Goal: Information Seeking & Learning: Learn about a topic

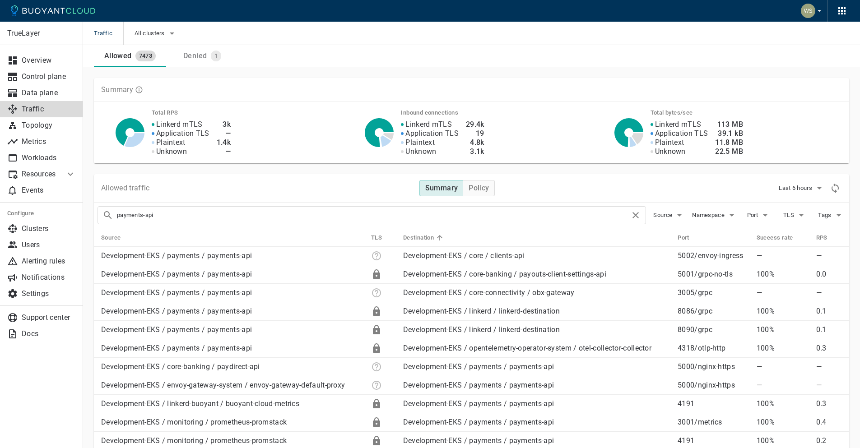
drag, startPoint x: 193, startPoint y: 216, endPoint x: 56, endPoint y: 215, distance: 137.6
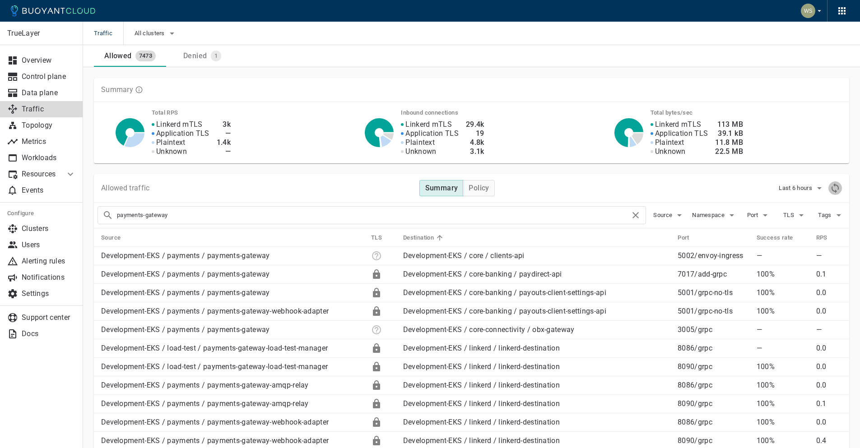
click at [834, 190] on icon "Refresh metrics" at bounding box center [834, 188] width 11 height 11
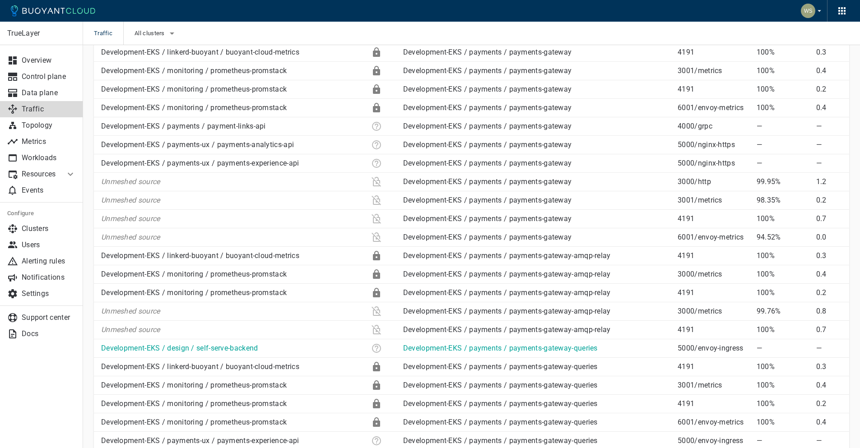
scroll to position [746, 0]
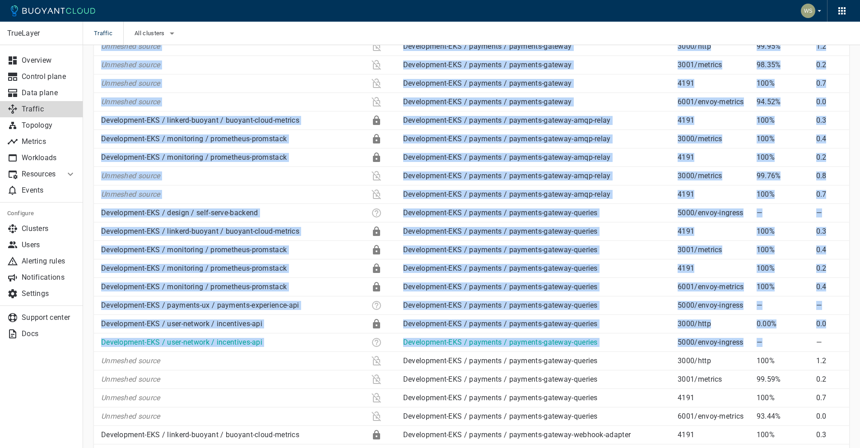
drag, startPoint x: 87, startPoint y: 324, endPoint x: 811, endPoint y: 338, distance: 724.0
click at [811, 338] on div "Allowed traffic Summary Policy Last 6 hours payments-gateway Source Namespace P…" at bounding box center [466, 395] width 766 height 1957
click at [718, 346] on p "5000 / envoy-ingress" at bounding box center [712, 342] width 71 height 9
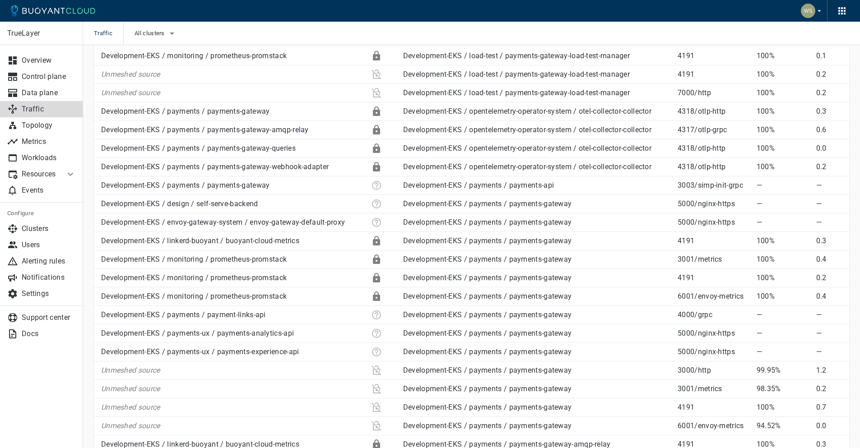
scroll to position [0, 0]
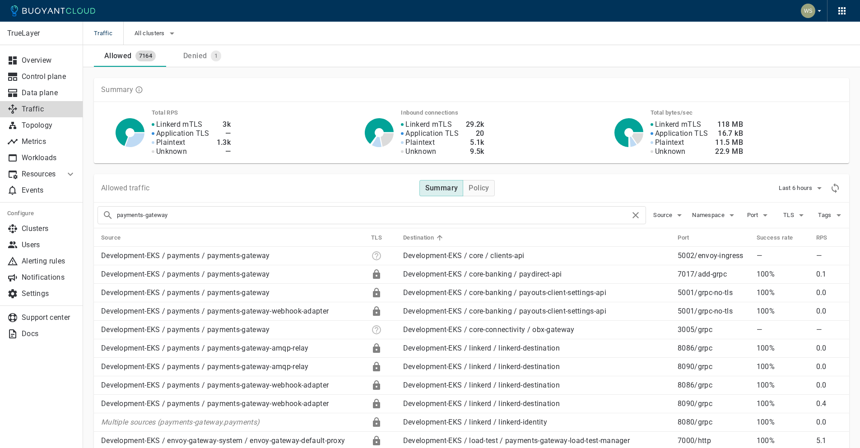
drag, startPoint x: 249, startPoint y: 215, endPoint x: 77, endPoint y: 210, distance: 172.0
type input "payments-api"
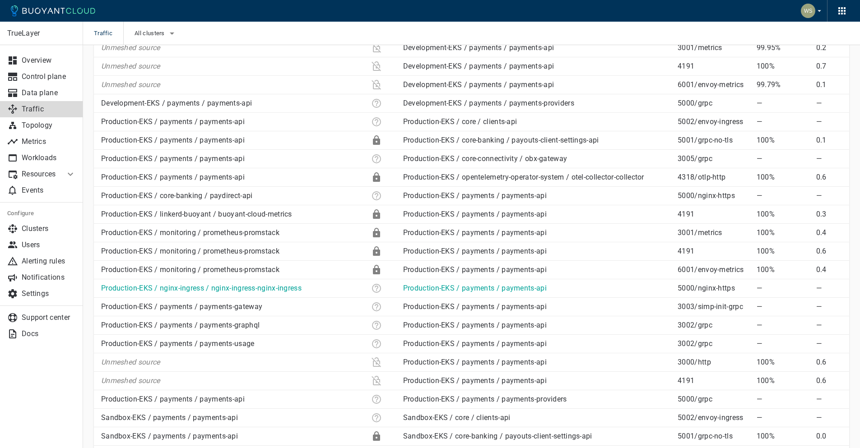
scroll to position [654, 0]
